Goal: Navigation & Orientation: Find specific page/section

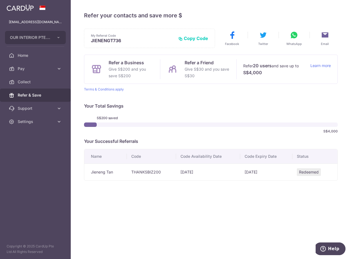
click at [275, 135] on div "S$200 saved S$4,000" at bounding box center [211, 125] width 254 height 22
drag, startPoint x: 16, startPoint y: 0, endPoint x: 270, endPoint y: 108, distance: 276.2
click at [270, 108] on p "Your Total Savings" at bounding box center [211, 106] width 254 height 7
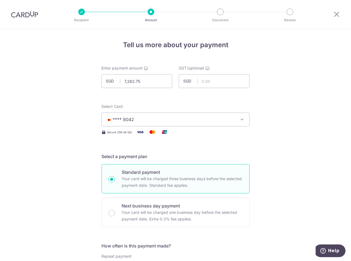
scroll to position [360, 0]
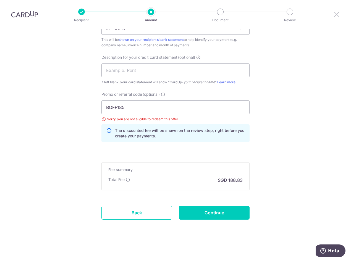
drag, startPoint x: 339, startPoint y: 14, endPoint x: 198, endPoint y: 28, distance: 141.0
click at [339, 14] on icon at bounding box center [336, 14] width 7 height 7
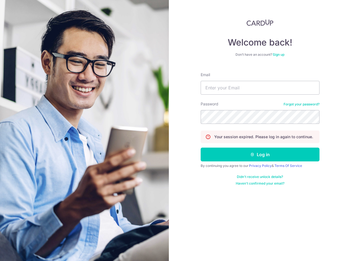
type input "[EMAIL_ADDRESS][DOMAIN_NAME]"
